Goal: Task Accomplishment & Management: Use online tool/utility

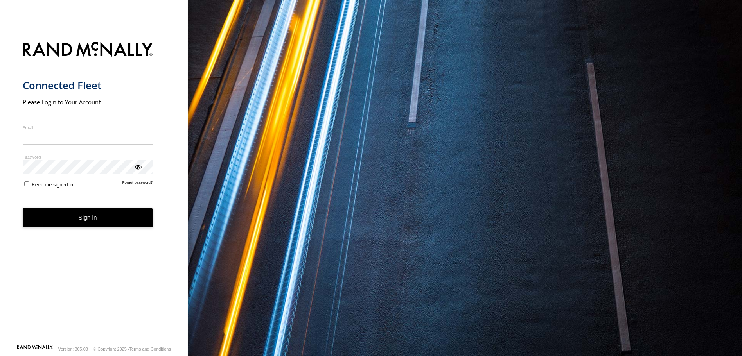
type input "**********"
click at [74, 225] on button "Sign in" at bounding box center [88, 217] width 130 height 19
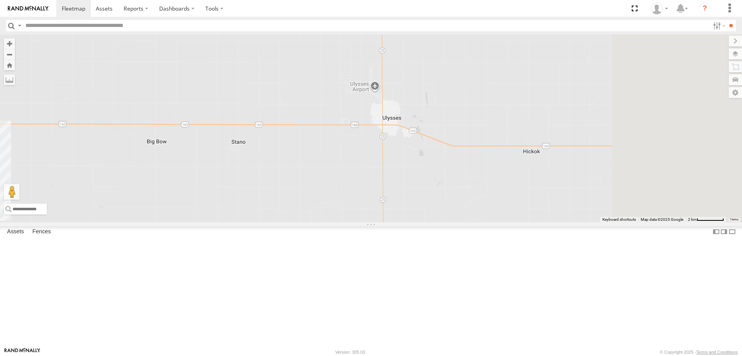
drag, startPoint x: 424, startPoint y: 201, endPoint x: 184, endPoint y: 134, distance: 248.4
click at [184, 134] on main "← Move left → Move right ↑ Move up ↓ Move down + Zoom in - Zoom out Home Jump l…" at bounding box center [371, 190] width 742 height 313
drag, startPoint x: 531, startPoint y: 139, endPoint x: 316, endPoint y: 132, distance: 214.9
click at [316, 132] on div "7 Javi" at bounding box center [371, 128] width 742 height 188
drag, startPoint x: 507, startPoint y: 149, endPoint x: 434, endPoint y: 169, distance: 75.4
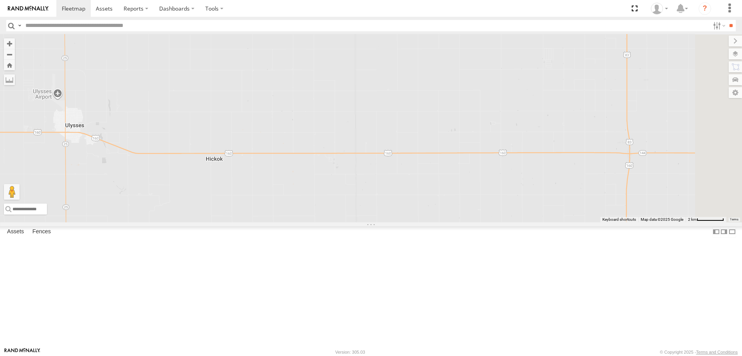
click at [434, 169] on div "7 Javi" at bounding box center [371, 128] width 742 height 188
